Goal: Information Seeking & Learning: Find specific fact

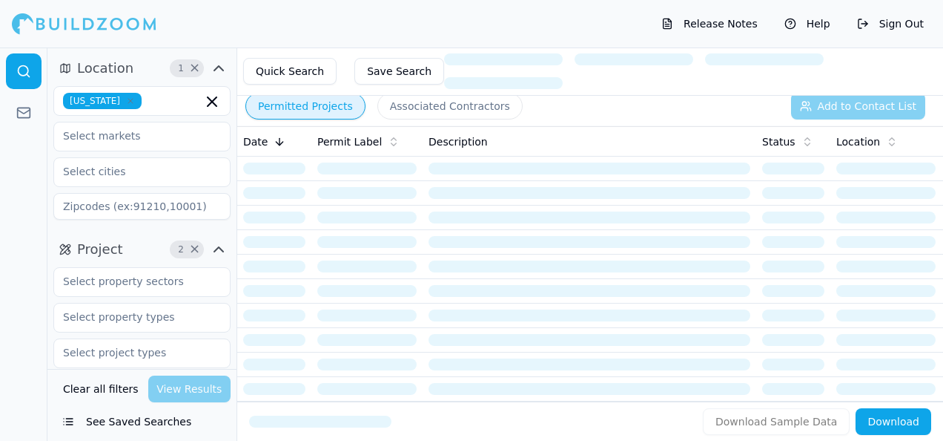
click at [126, 102] on icon "button" at bounding box center [130, 100] width 9 height 9
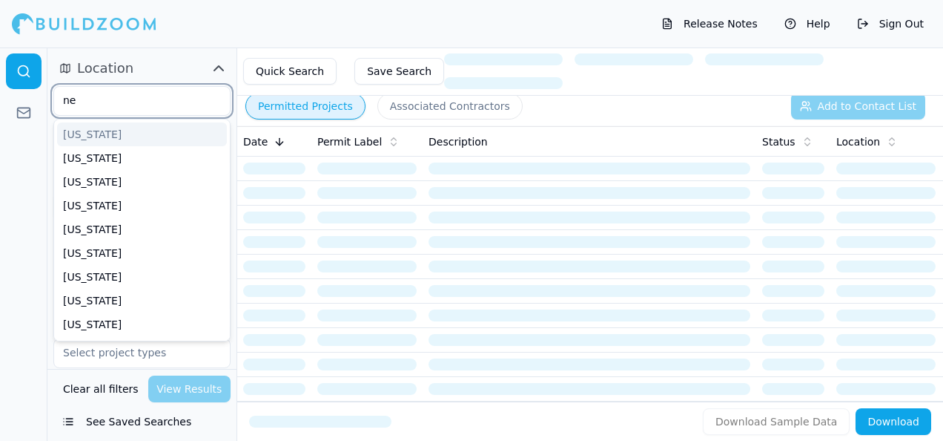
type input "new"
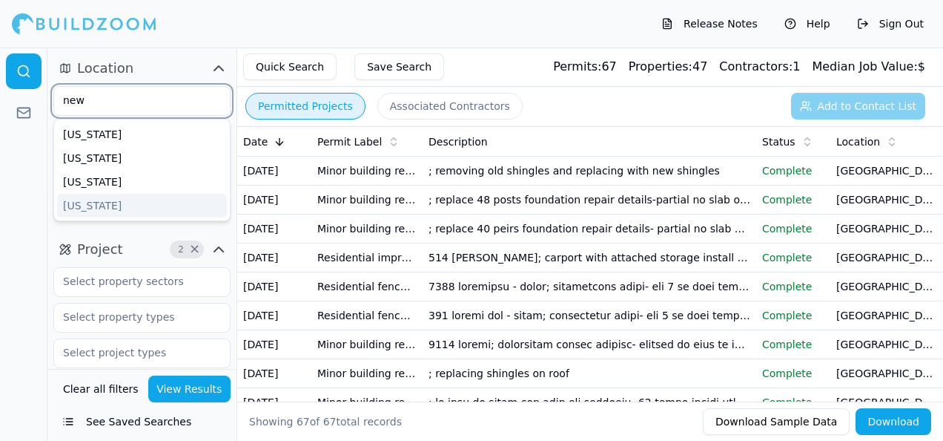
click at [116, 206] on div "[US_STATE]" at bounding box center [142, 206] width 170 height 24
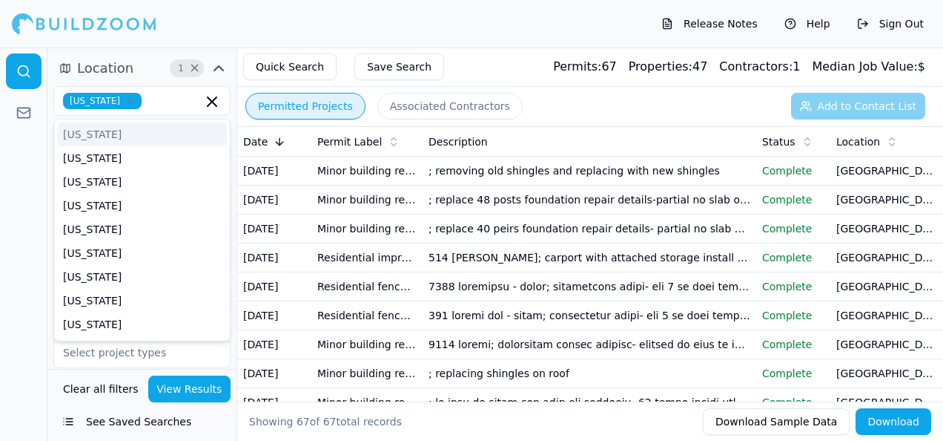
click at [245, 16] on div "Release Notes Help Sign Out" at bounding box center [471, 23] width 943 height 47
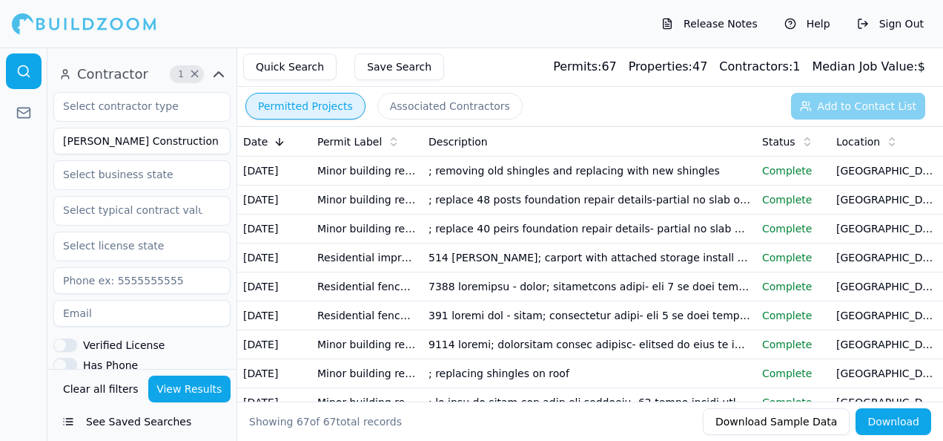
scroll to position [519, 0]
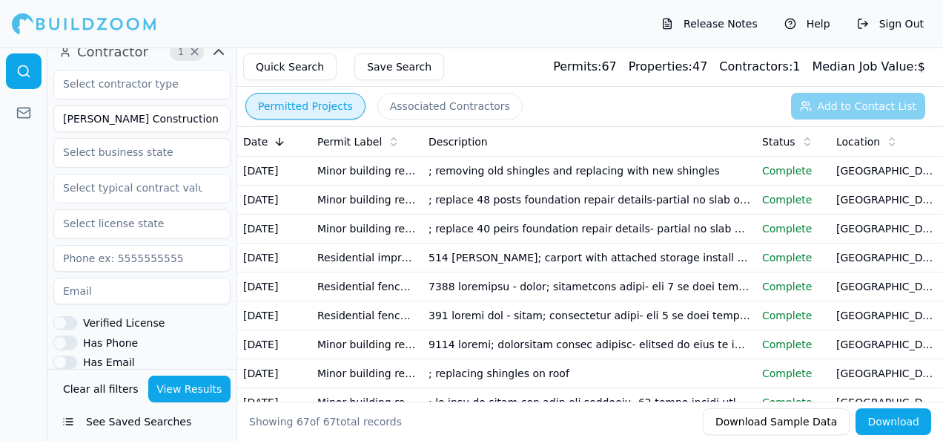
drag, startPoint x: 156, startPoint y: 119, endPoint x: 43, endPoint y: 120, distance: 113.5
click at [43, 120] on div "Location 1 × [US_STATE] Project 2 × Final Complete Select project recency Contr…" at bounding box center [471, 243] width 943 height 393
type input "JM Tile Design"
click at [163, 375] on button "View Results" at bounding box center [189, 388] width 83 height 27
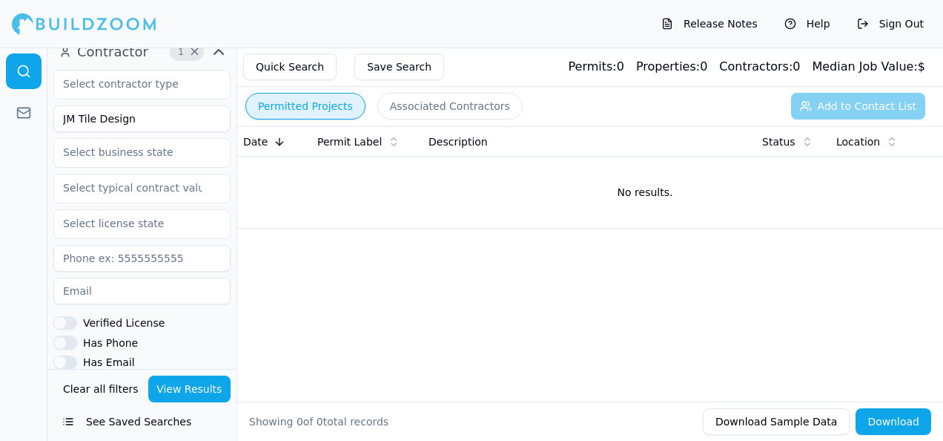
drag, startPoint x: 132, startPoint y: 125, endPoint x: 55, endPoint y: 126, distance: 77.1
click at [55, 126] on input "JM Tile Design" at bounding box center [141, 118] width 177 height 27
click at [93, 116] on input at bounding box center [141, 118] width 177 height 27
type input "J&M Prime Properties"
click at [174, 384] on button "View Results" at bounding box center [189, 388] width 83 height 27
